Goal: Information Seeking & Learning: Compare options

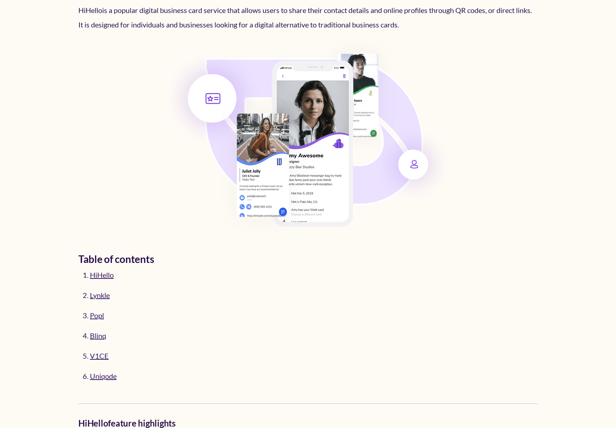
scroll to position [126, 0]
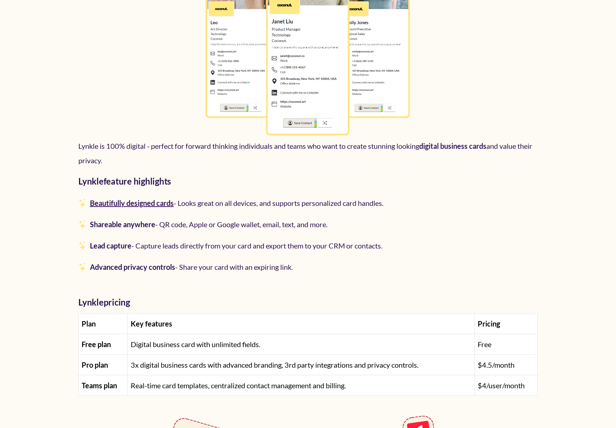
scroll to position [1364, 0]
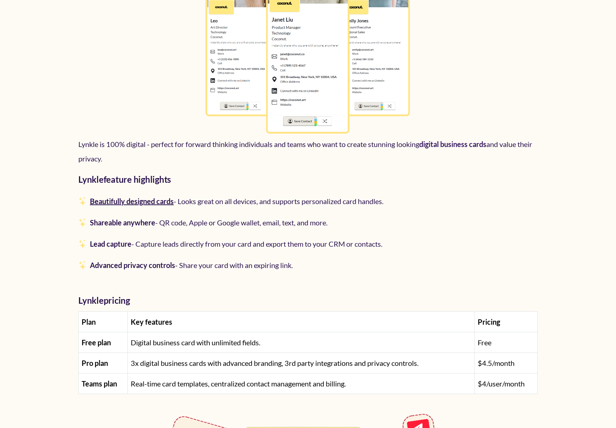
click at [159, 200] on link "Beautifully designed cards" at bounding box center [132, 201] width 84 height 9
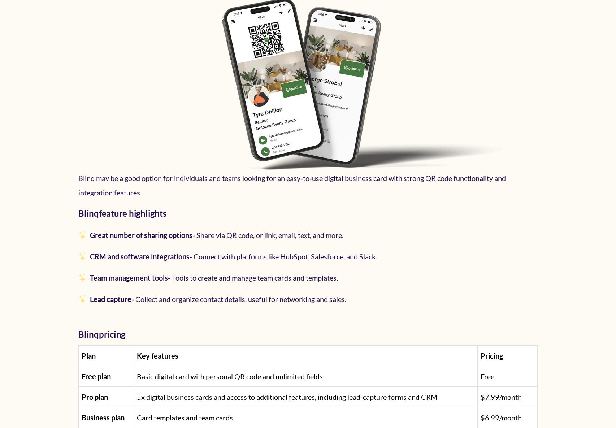
scroll to position [3438, 0]
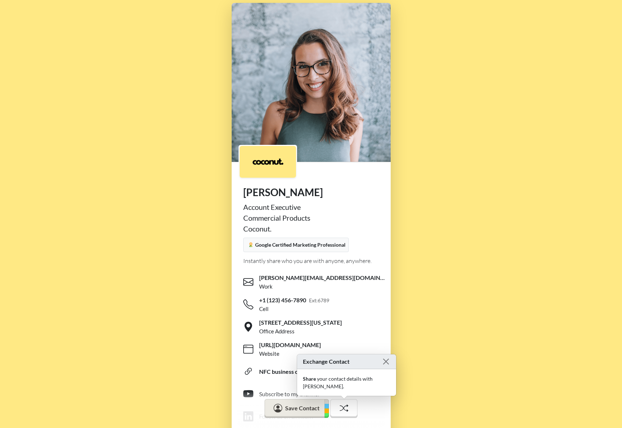
scroll to position [96, 0]
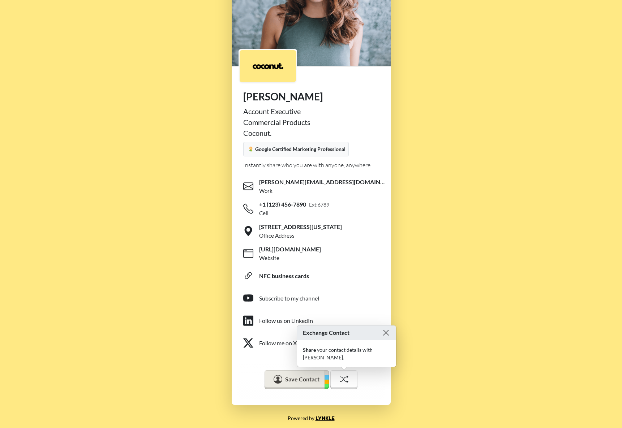
click at [328, 416] on link "Lynkle" at bounding box center [324, 419] width 19 height 6
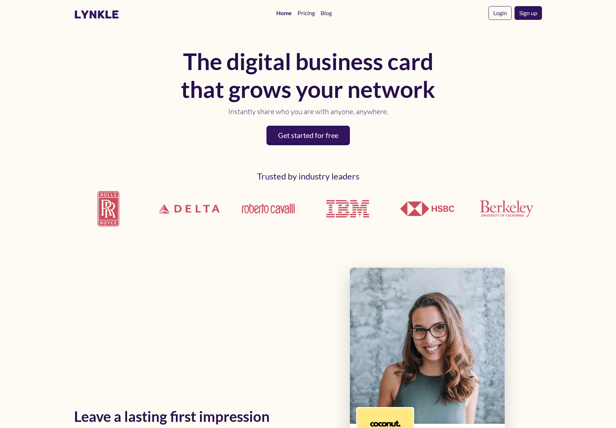
click at [304, 12] on link "Pricing" at bounding box center [306, 13] width 23 height 14
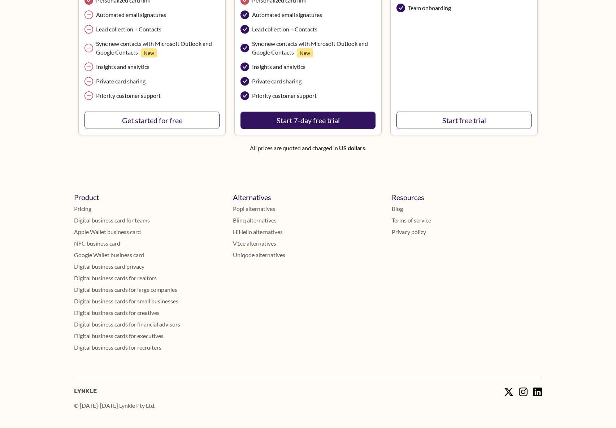
scroll to position [280, 0]
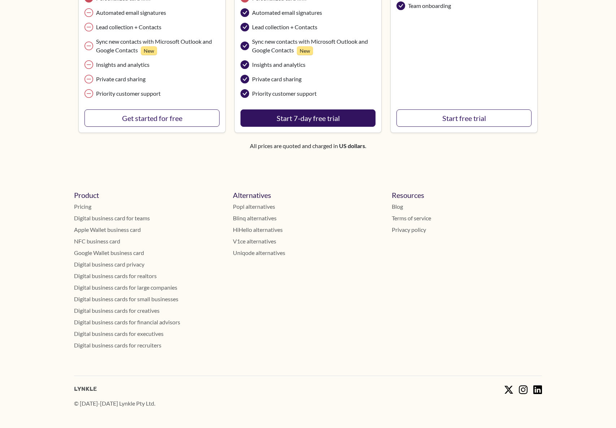
click at [141, 275] on link "Digital business cards for realtors" at bounding box center [149, 276] width 150 height 9
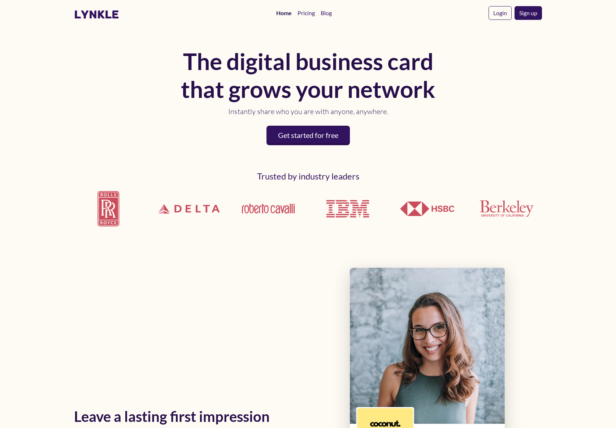
click at [284, 13] on link "Home" at bounding box center [284, 13] width 21 height 14
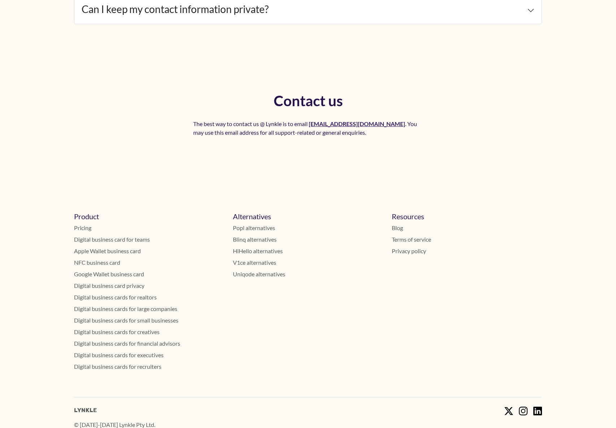
scroll to position [3509, 0]
